Goal: Task Accomplishment & Management: Complete application form

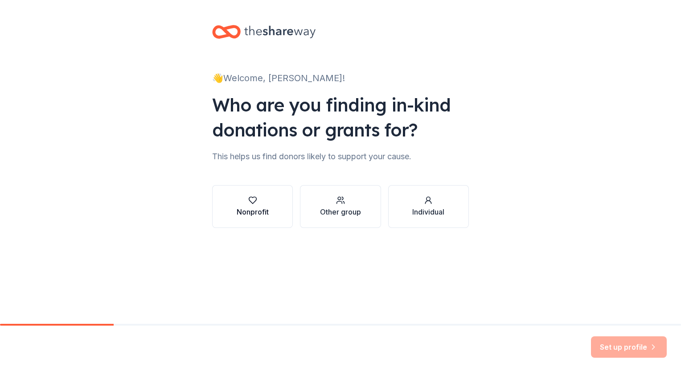
click at [251, 203] on icon "button" at bounding box center [252, 200] width 9 height 9
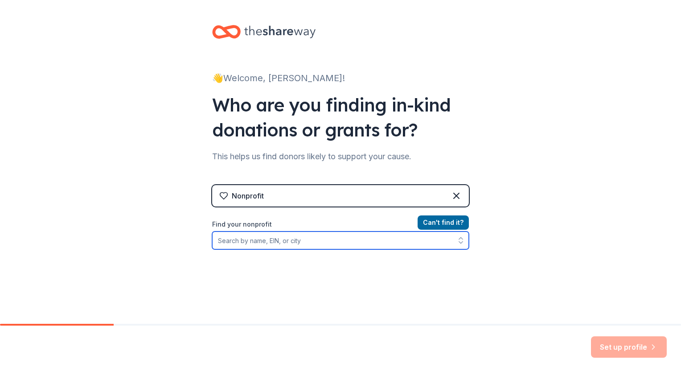
click at [321, 242] on input "Find your nonprofit" at bounding box center [340, 240] width 257 height 18
click at [334, 240] on input "Find your nonprofit" at bounding box center [340, 240] width 257 height 18
paste input "46-1413084"
type input "46-1413084"
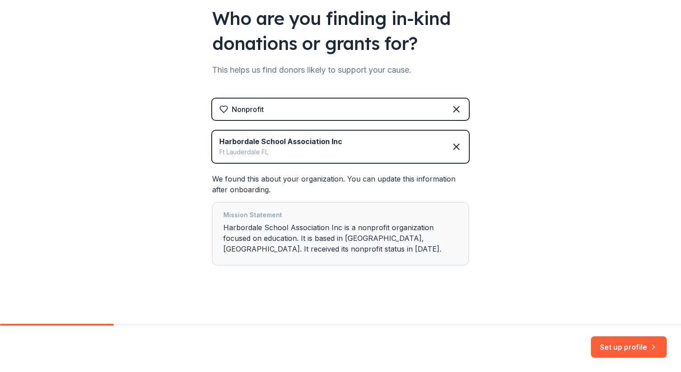
scroll to position [88, 0]
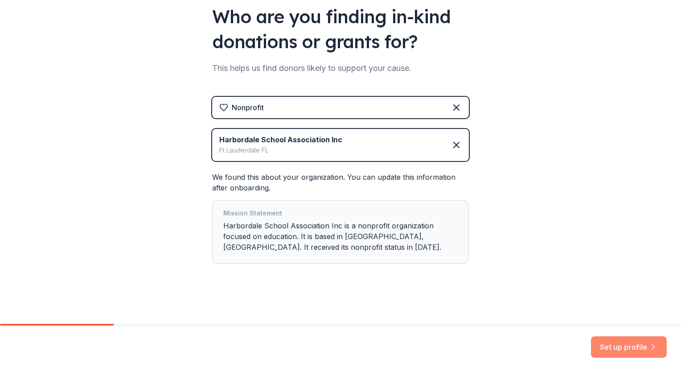
click at [619, 348] on button "Set up profile" at bounding box center [629, 346] width 76 height 21
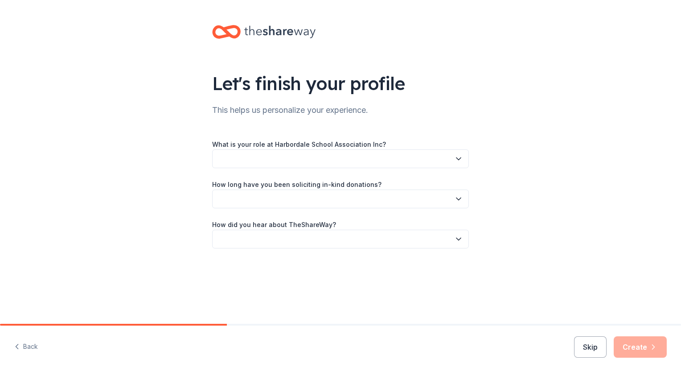
click at [449, 145] on div "What is your role at Harbordale School Association Inc?" at bounding box center [340, 153] width 257 height 29
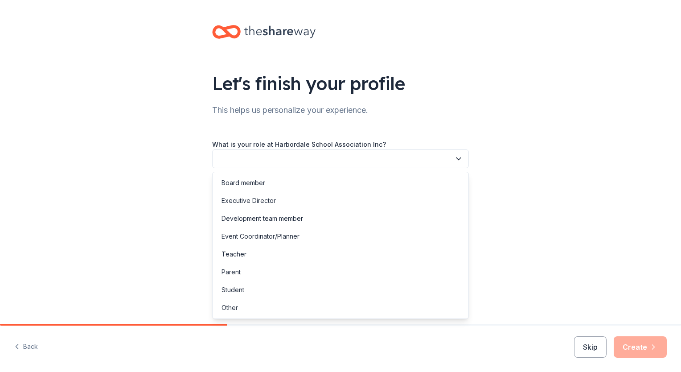
click at [446, 158] on button "button" at bounding box center [340, 158] width 257 height 19
click at [351, 242] on div "Event Coordinator/Planner" at bounding box center [340, 236] width 252 height 18
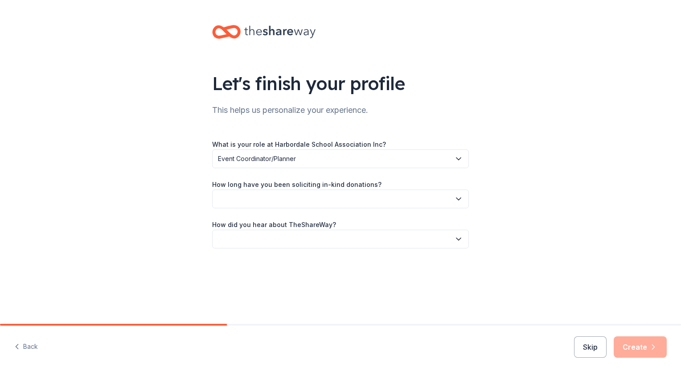
click at [370, 193] on button "button" at bounding box center [340, 198] width 257 height 19
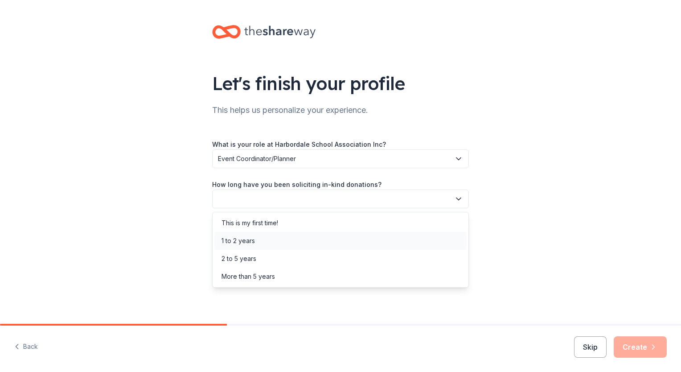
click at [298, 242] on div "1 to 2 years" at bounding box center [340, 241] width 252 height 18
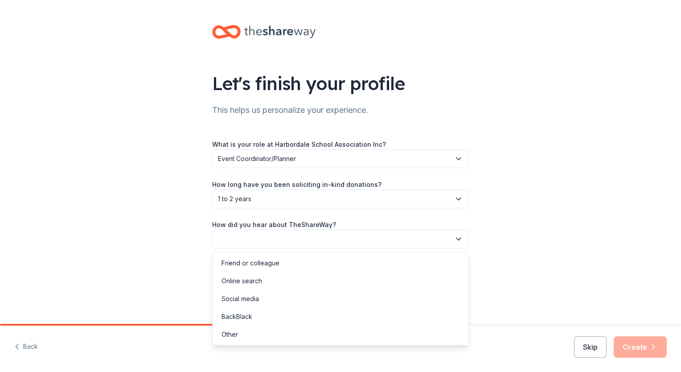
click at [298, 242] on button "button" at bounding box center [340, 238] width 257 height 19
click at [283, 281] on div "Online search" at bounding box center [340, 281] width 252 height 18
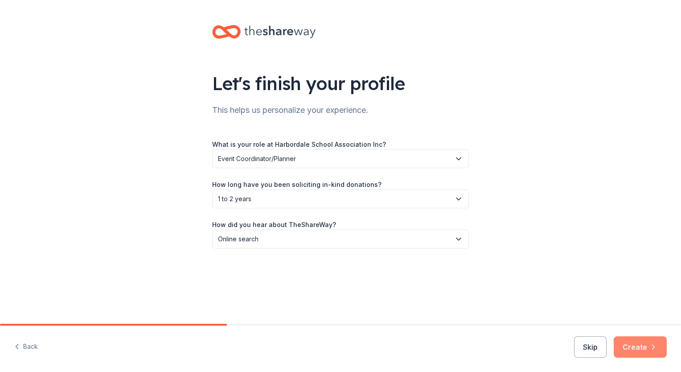
click at [638, 352] on button "Create" at bounding box center [639, 346] width 53 height 21
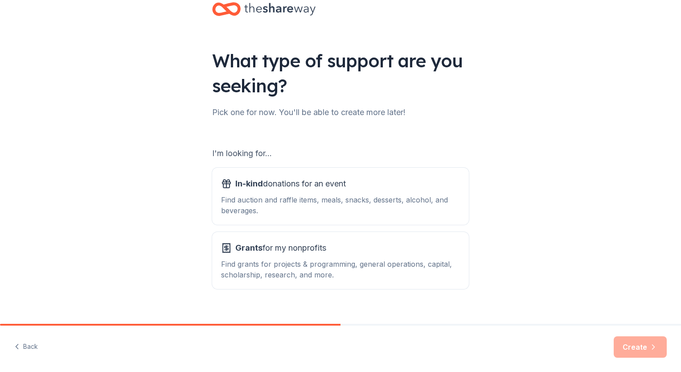
scroll to position [36, 0]
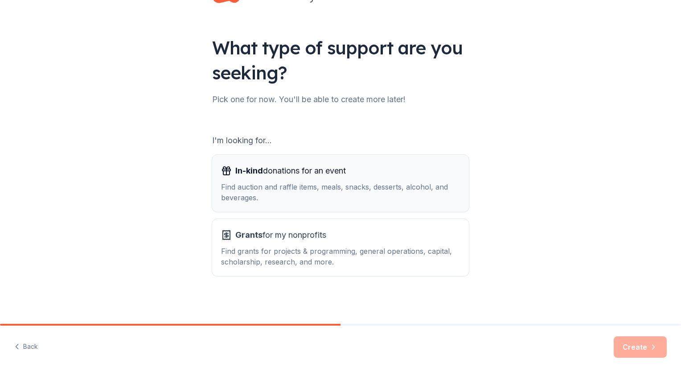
click at [405, 201] on div "Find auction and raffle items, meals, snacks, desserts, alcohol, and beverages." at bounding box center [340, 191] width 239 height 21
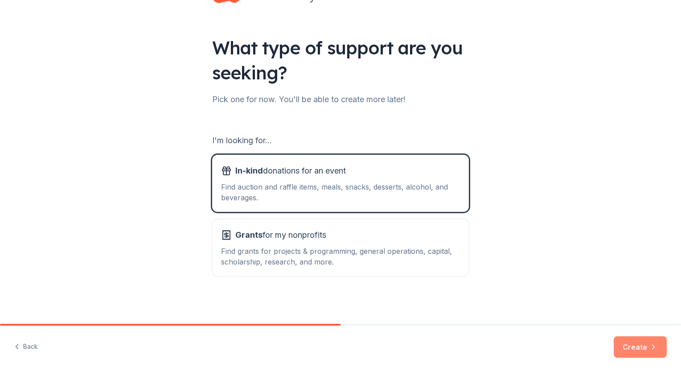
click at [632, 353] on button "Create" at bounding box center [639, 346] width 53 height 21
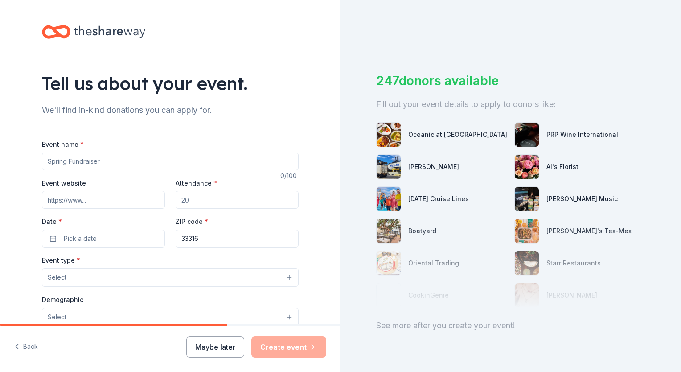
click at [96, 158] on input "Event name *" at bounding box center [170, 161] width 257 height 18
type input "Pumpkin Pizzazz"
click at [7, 199] on div "Tell us about your event. We'll find in-kind donations you can apply for. Event…" at bounding box center [170, 296] width 340 height 593
click at [101, 199] on input "Event website" at bounding box center [103, 200] width 123 height 18
type input "https://www.harbordalehsa.com/"
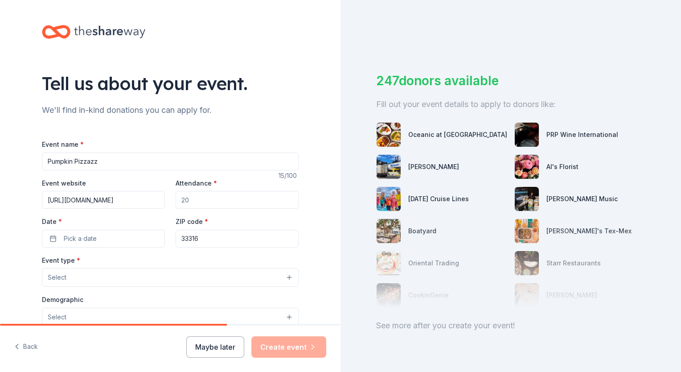
click at [12, 168] on div "Tell us about your event. We'll find in-kind donations you can apply for. Event…" at bounding box center [170, 296] width 340 height 593
click at [201, 193] on input "Attendance *" at bounding box center [237, 200] width 123 height 18
type input "700"
click at [1, 155] on div "Tell us about your event. We'll find in-kind donations you can apply for. Event…" at bounding box center [170, 296] width 340 height 593
click at [91, 233] on span "Pick a date" at bounding box center [80, 238] width 33 height 11
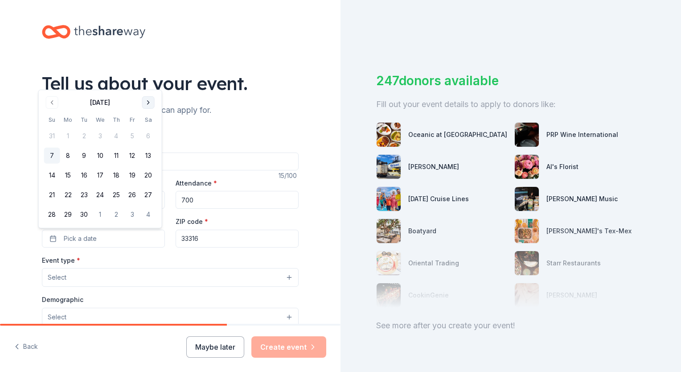
click at [148, 100] on button "Go to next month" at bounding box center [148, 102] width 12 height 12
click at [137, 190] on button "24" at bounding box center [132, 195] width 16 height 16
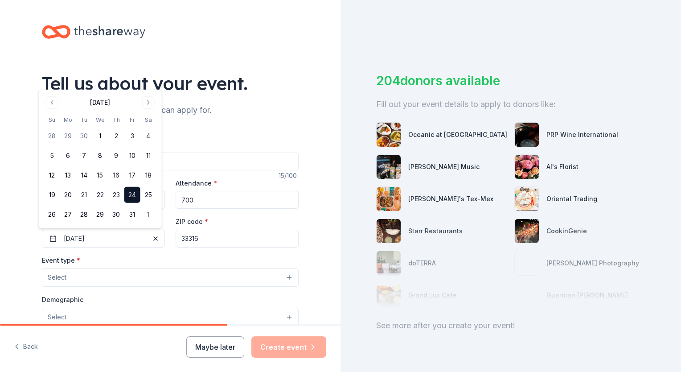
click at [249, 112] on div "We'll find in-kind donations you can apply for." at bounding box center [170, 110] width 257 height 14
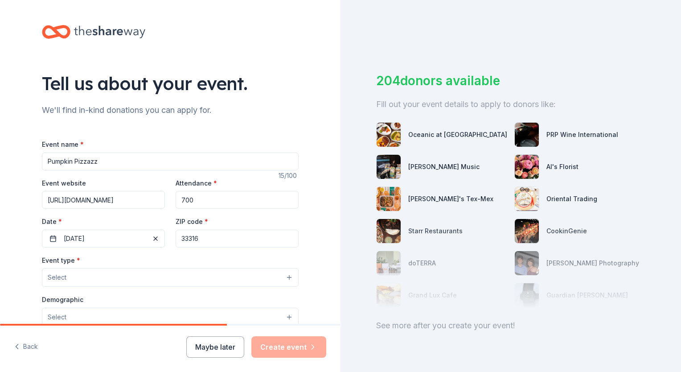
click at [320, 239] on div "Tell us about your event. We'll find in-kind donations you can apply for. Event…" at bounding box center [170, 296] width 340 height 593
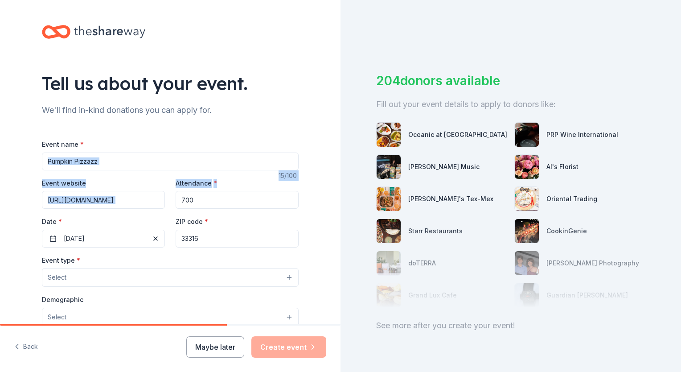
drag, startPoint x: 333, startPoint y: 151, endPoint x: 331, endPoint y: 183, distance: 32.1
click at [331, 183] on div "Tell us about your event. We'll find in-kind donations you can apply for. Event…" at bounding box center [170, 296] width 340 height 593
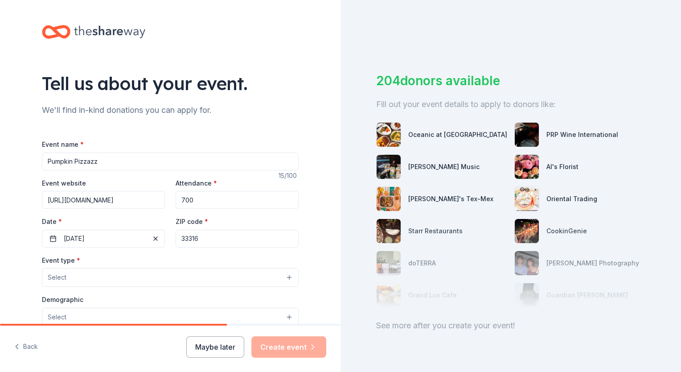
click at [331, 183] on div "Tell us about your event. We'll find in-kind donations you can apply for. Event…" at bounding box center [170, 296] width 340 height 593
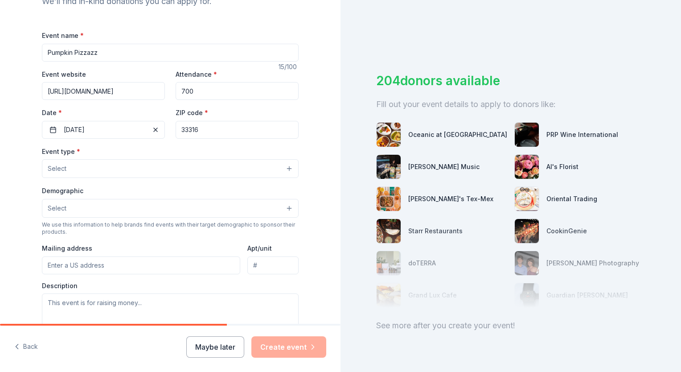
scroll to position [125, 0]
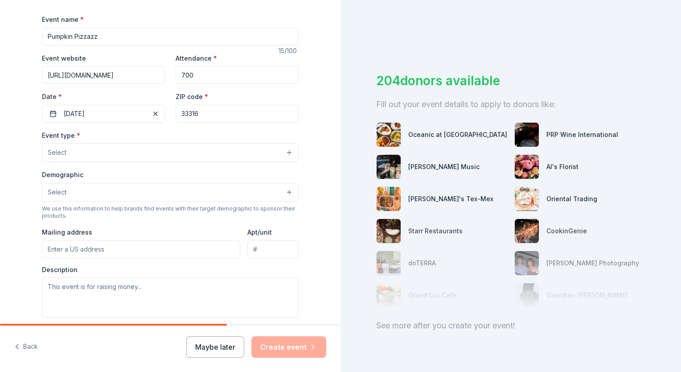
click at [255, 152] on button "Select" at bounding box center [170, 152] width 257 height 19
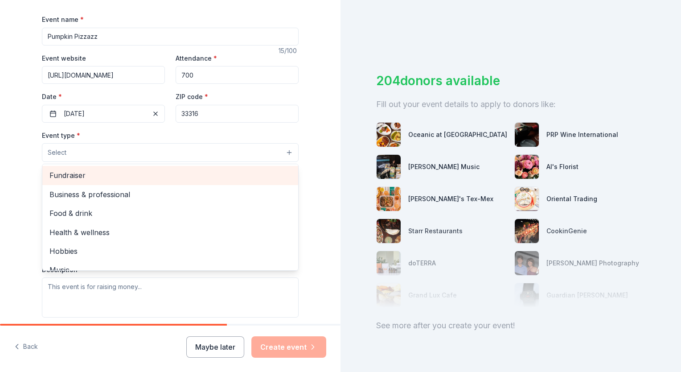
click at [241, 171] on span "Fundraiser" at bounding box center [169, 175] width 241 height 12
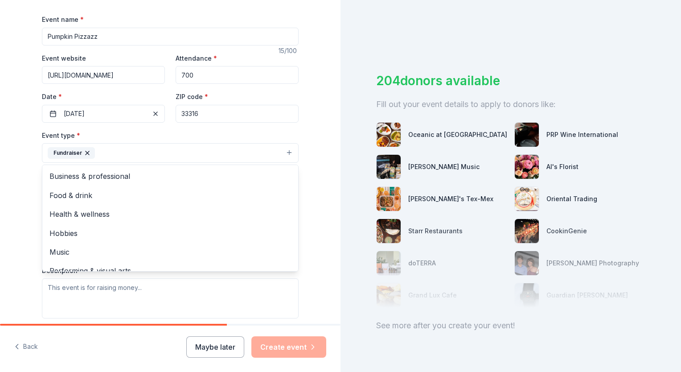
click at [315, 230] on div "Tell us about your event. We'll find in-kind donations you can apply for. Event…" at bounding box center [170, 172] width 340 height 594
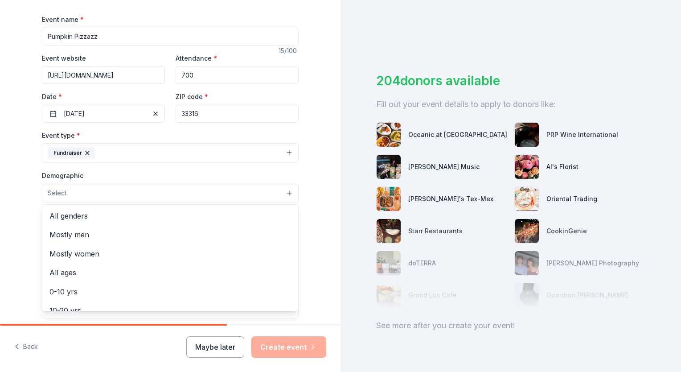
click at [239, 191] on button "Select" at bounding box center [170, 193] width 257 height 19
click at [120, 213] on span "All genders" at bounding box center [169, 216] width 241 height 12
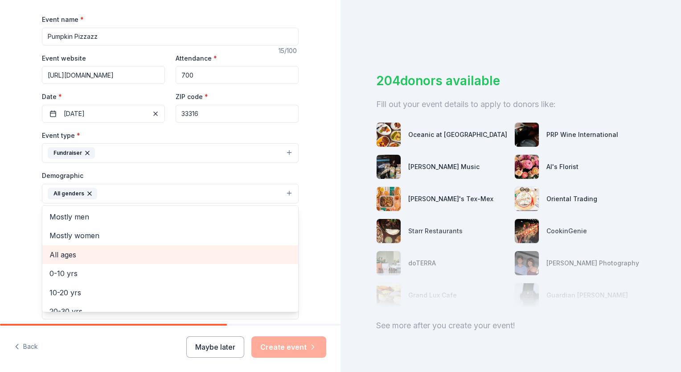
click at [55, 253] on span "All ages" at bounding box center [169, 255] width 241 height 12
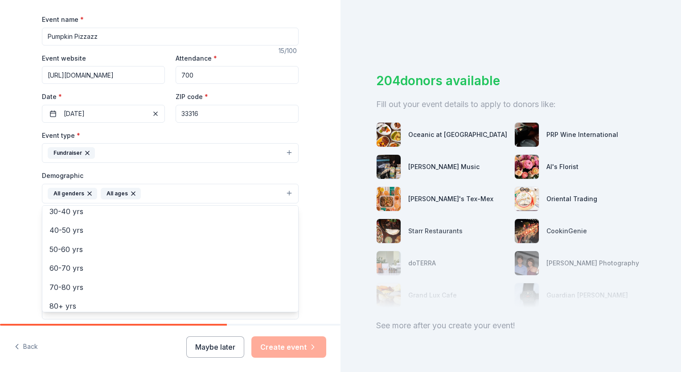
scroll to position [105, 0]
click at [311, 225] on div "Tell us about your event. We'll find in-kind donations you can apply for. Event…" at bounding box center [170, 172] width 340 height 595
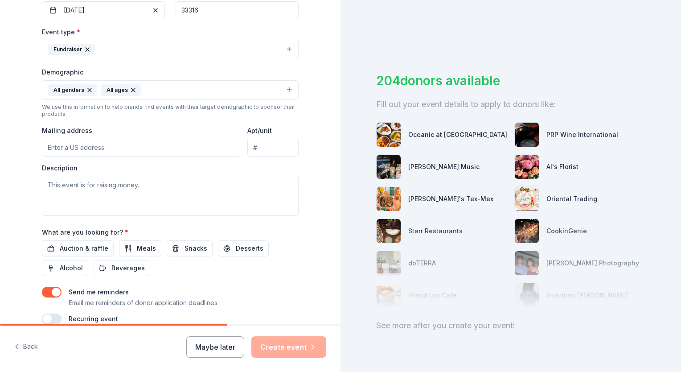
scroll to position [229, 0]
click at [120, 142] on input "Mailing address" at bounding box center [141, 146] width 198 height 18
type input "1112 Orange Isle, Fort Lauderdale, FL, 33315"
click at [16, 175] on div "Tell us about your event. We'll find in-kind donations you can apply for. Event…" at bounding box center [170, 68] width 340 height 595
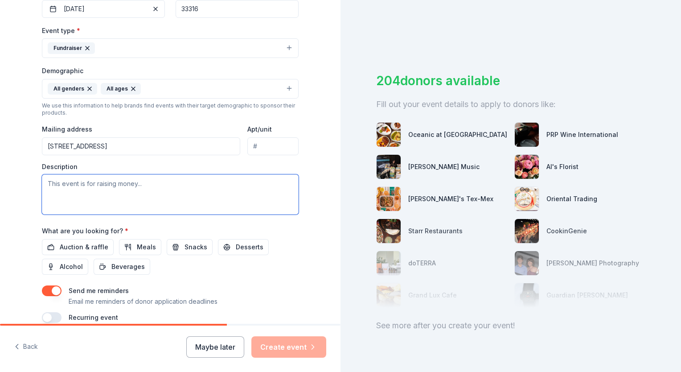
click at [46, 180] on textarea at bounding box center [170, 194] width 257 height 40
click at [235, 198] on textarea at bounding box center [170, 194] width 257 height 40
paste textarea "! Our Biggest Event of the year is almost here, and we need your help! Our fall…"
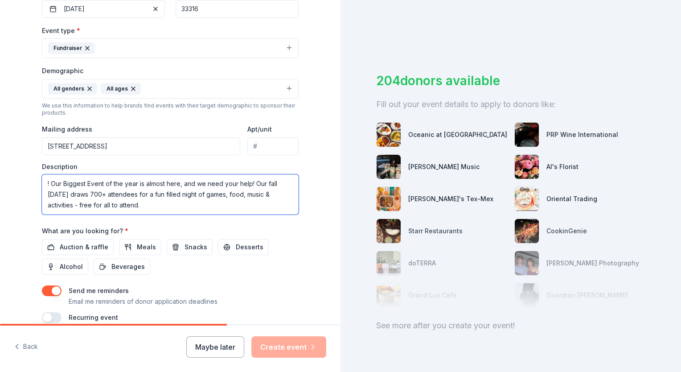
scroll to position [0, 0]
click at [49, 180] on textarea "! Our Biggest Event of the year is almost here, and we need your help! Our fall…" at bounding box center [170, 194] width 257 height 40
click at [141, 208] on textarea "Our Biggest Event of the year is almost here, and we need your help! Our fall c…" at bounding box center [170, 194] width 257 height 40
paste textarea "It’s donations from amazing, thriving, charitable businesses - like YOU - that …"
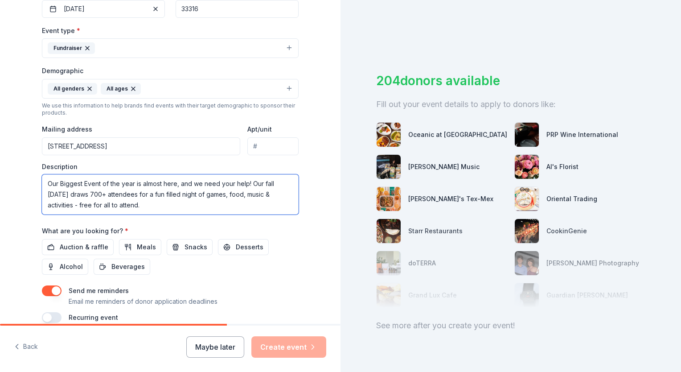
paste textarea "Why It Matters: HSA exists to enhance the relationship between school & home by…"
click at [273, 186] on textarea "Our Biggest Event of the year is almost here, and we need your help! Our fall c…" at bounding box center [170, 194] width 257 height 40
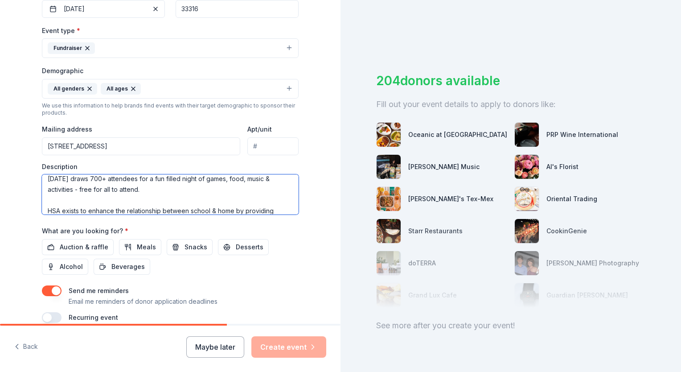
scroll to position [5, 0]
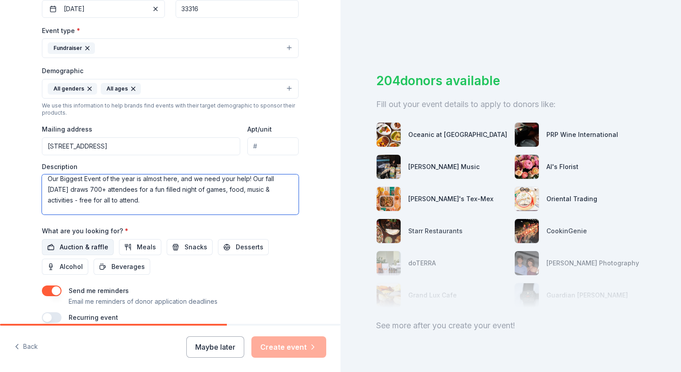
type textarea "Our Biggest Event of the year is almost here, and we need your help! Our fall c…"
click at [77, 240] on button "Auction & raffle" at bounding box center [78, 247] width 72 height 16
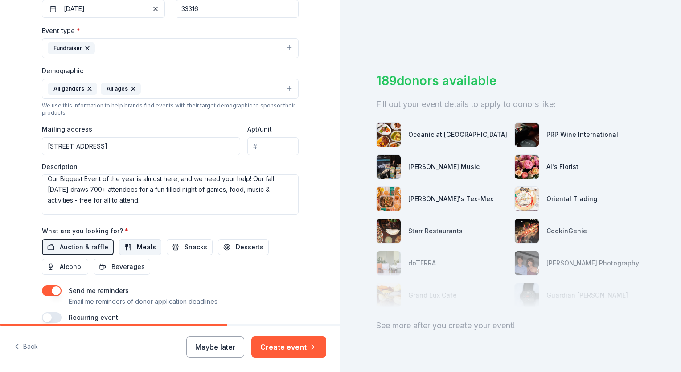
click at [142, 244] on span "Meals" at bounding box center [146, 246] width 19 height 11
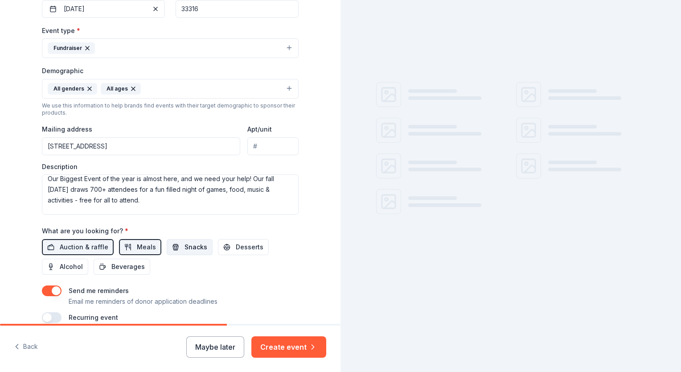
click at [199, 239] on button "Snacks" at bounding box center [190, 247] width 46 height 16
click at [236, 242] on span "Desserts" at bounding box center [250, 246] width 28 height 11
click at [60, 264] on span "Alcohol" at bounding box center [71, 266] width 23 height 11
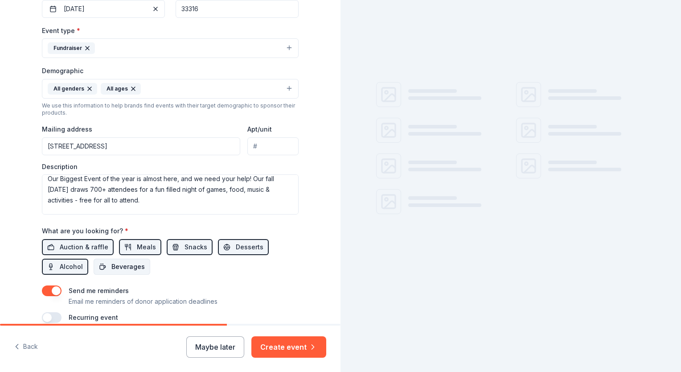
click at [111, 269] on span "Beverages" at bounding box center [127, 266] width 33 height 11
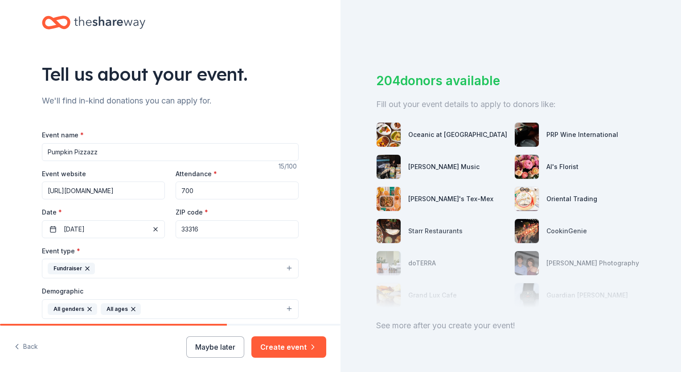
scroll to position [4, 0]
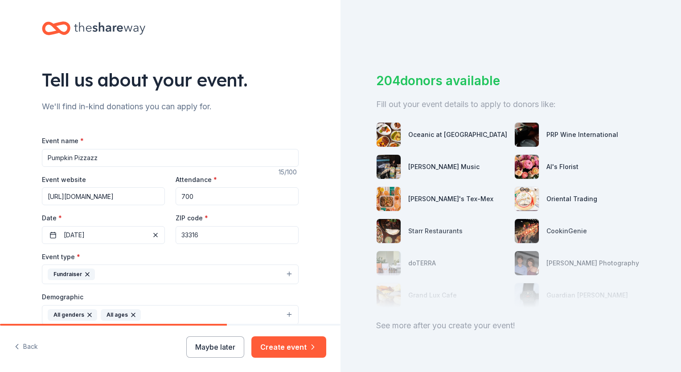
click at [157, 202] on input "https://www.harbordalehsa.com/" at bounding box center [103, 196] width 123 height 18
type input "https://www.harbordalehsa.com"
click at [293, 97] on div "Tell us about your event. We'll find in-kind donations you can apply for. Event…" at bounding box center [170, 293] width 285 height 595
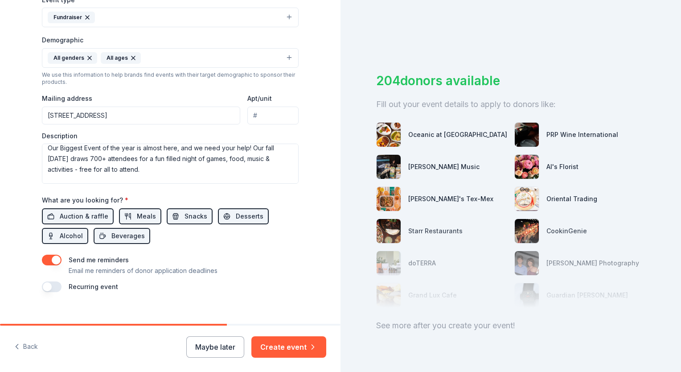
scroll to position [271, 0]
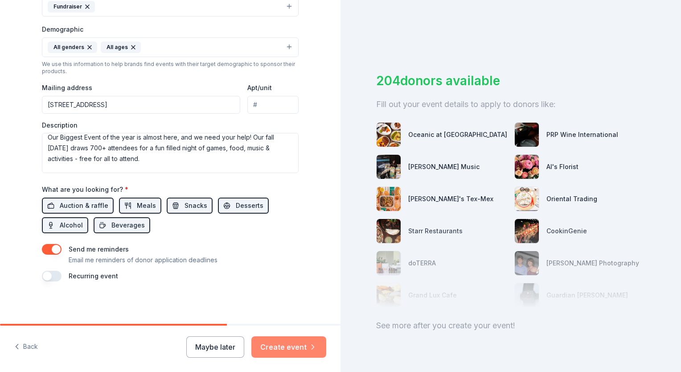
click at [280, 351] on button "Create event" at bounding box center [288, 346] width 75 height 21
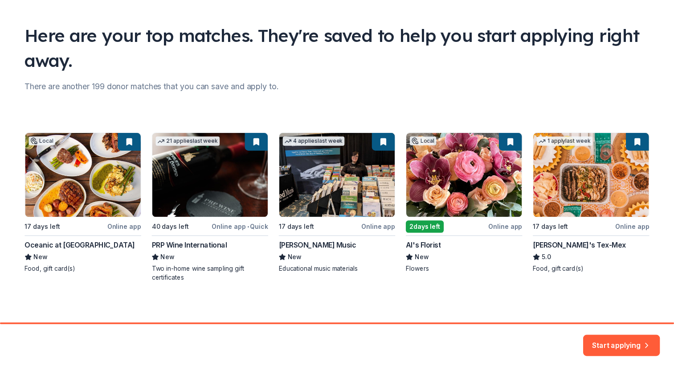
scroll to position [51, 0]
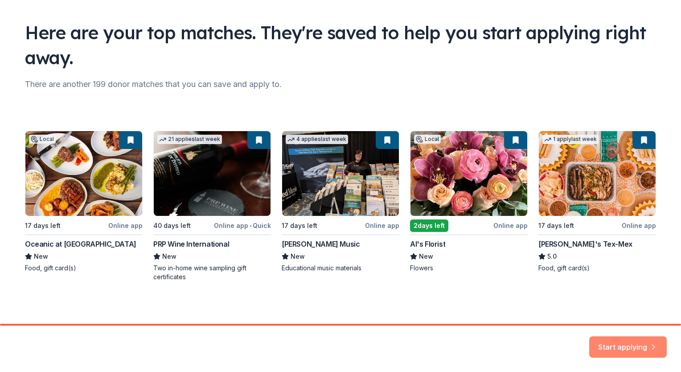
click at [617, 348] on button "Start applying" at bounding box center [628, 341] width 78 height 21
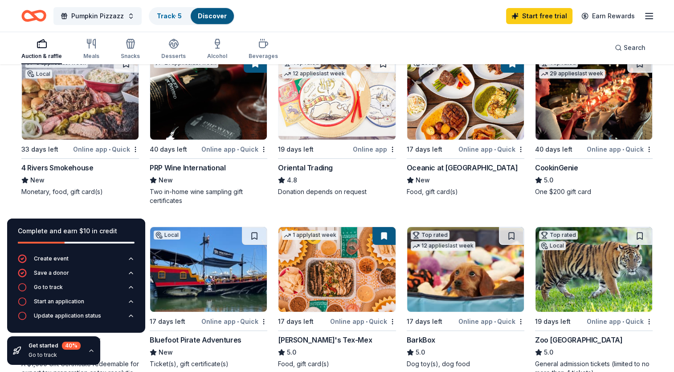
scroll to position [98, 0]
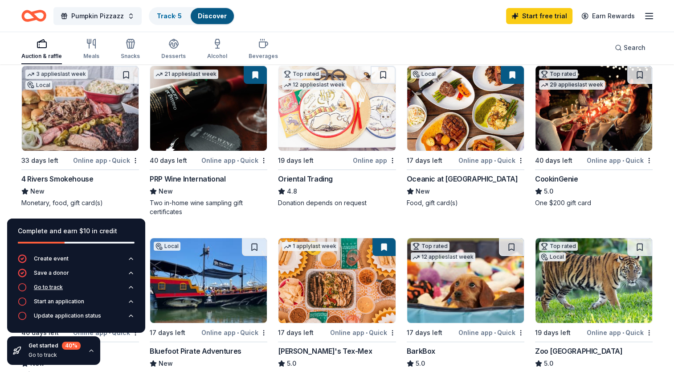
click at [53, 286] on div "Go to track" at bounding box center [48, 286] width 29 height 7
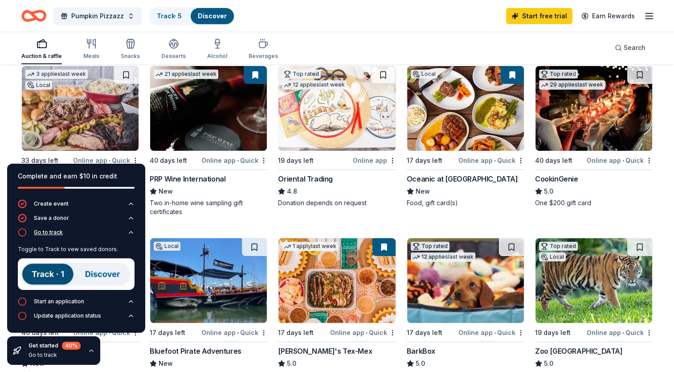
click at [131, 229] on icon "button" at bounding box center [130, 232] width 7 height 7
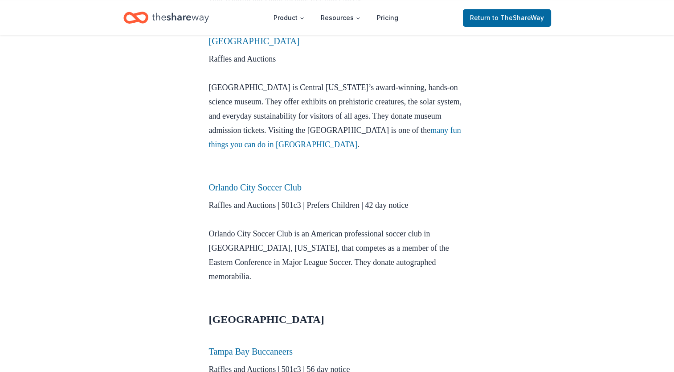
scroll to position [731, 0]
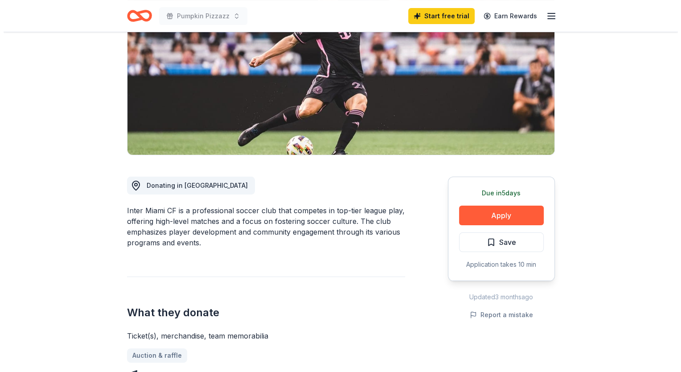
scroll to position [133, 0]
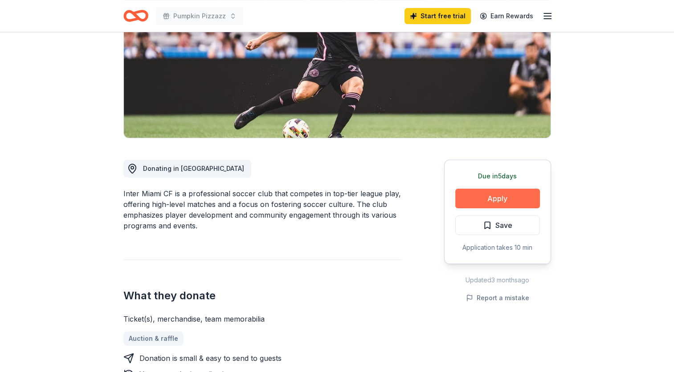
click at [495, 202] on button "Apply" at bounding box center [497, 198] width 85 height 20
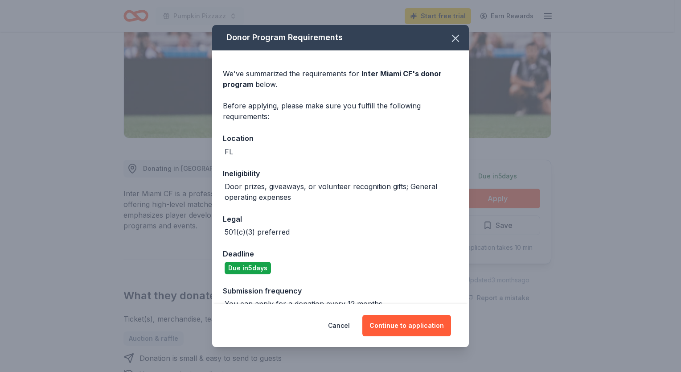
scroll to position [15, 0]
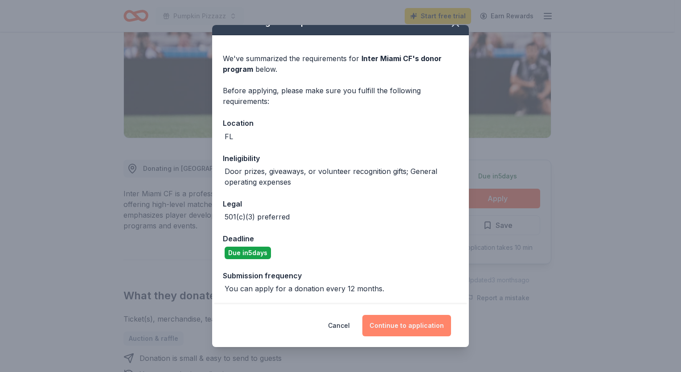
click at [420, 327] on button "Continue to application" at bounding box center [406, 325] width 89 height 21
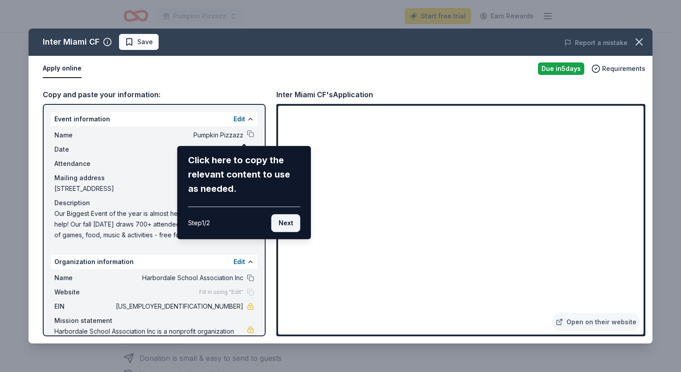
click at [290, 221] on button "Next" at bounding box center [285, 223] width 29 height 18
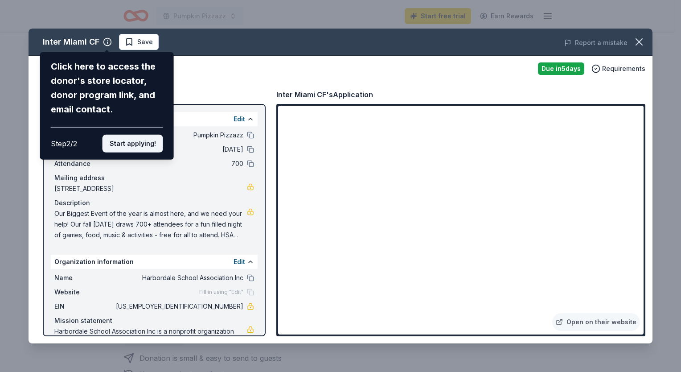
click at [143, 140] on button "Start applying!" at bounding box center [132, 144] width 61 height 18
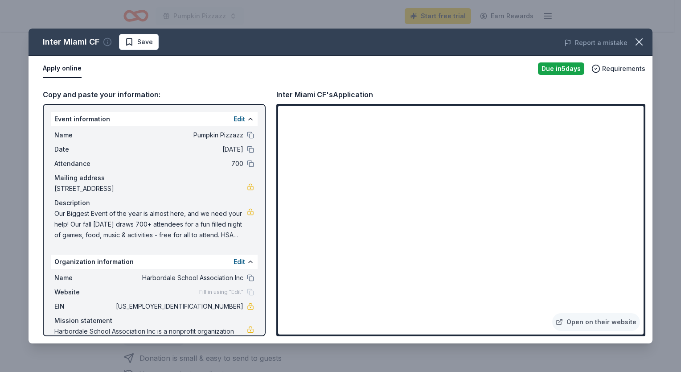
click at [105, 38] on circle "button" at bounding box center [108, 42] width 8 height 8
click at [610, 320] on link "Open on their website" at bounding box center [596, 322] width 88 height 18
click at [247, 277] on div "Name Harbordale School Association Inc Website Fill in using "Edit" EIN 46-1413…" at bounding box center [154, 315] width 207 height 93
click at [247, 277] on button at bounding box center [250, 277] width 7 height 7
